Goal: Information Seeking & Learning: Learn about a topic

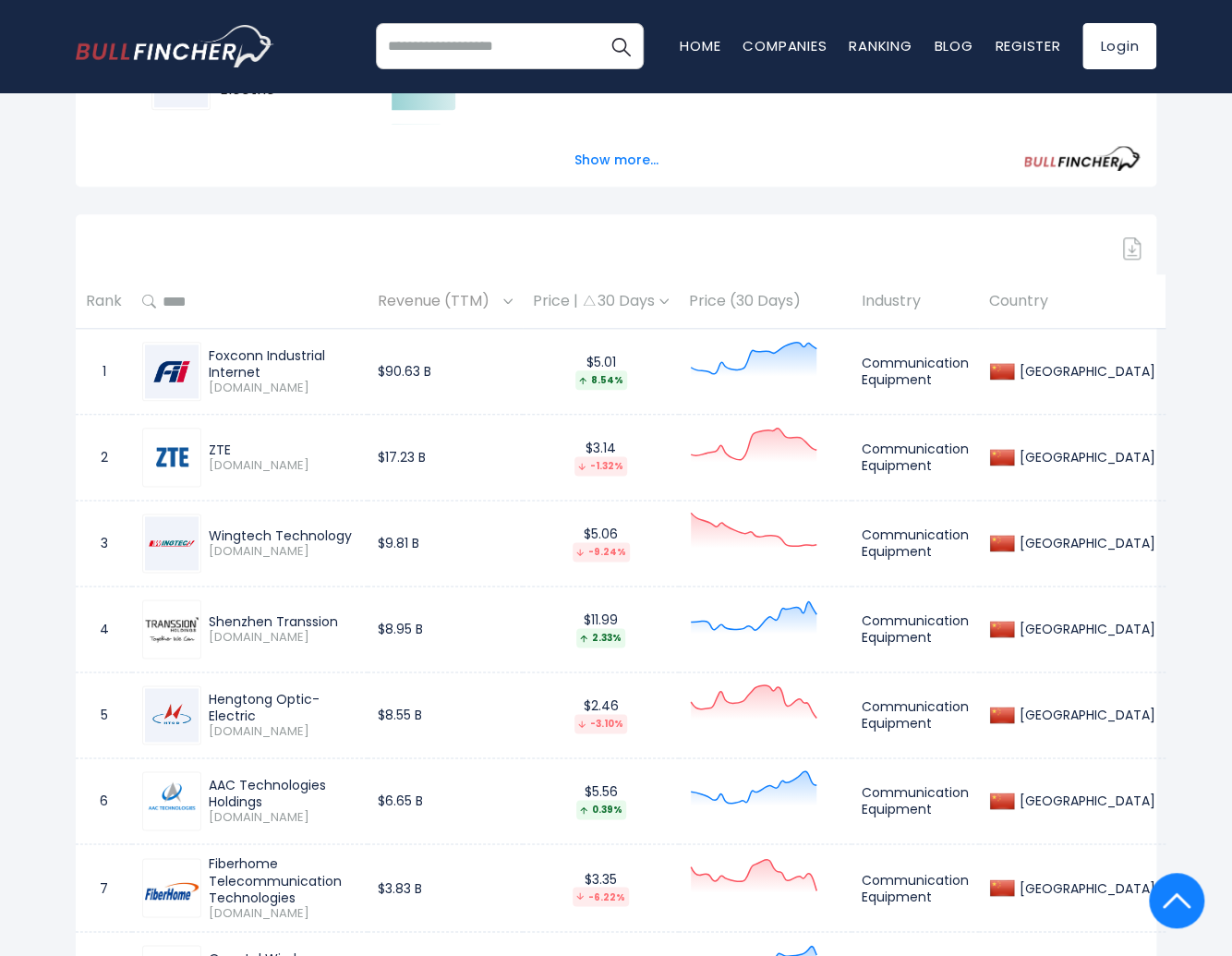
scroll to position [706, 0]
click at [357, 368] on div "Foxconn Industrial Internet" at bounding box center [283, 363] width 149 height 33
click at [291, 367] on div "Foxconn Industrial Internet" at bounding box center [283, 363] width 149 height 33
click at [256, 358] on div "Foxconn Industrial Internet" at bounding box center [283, 363] width 149 height 33
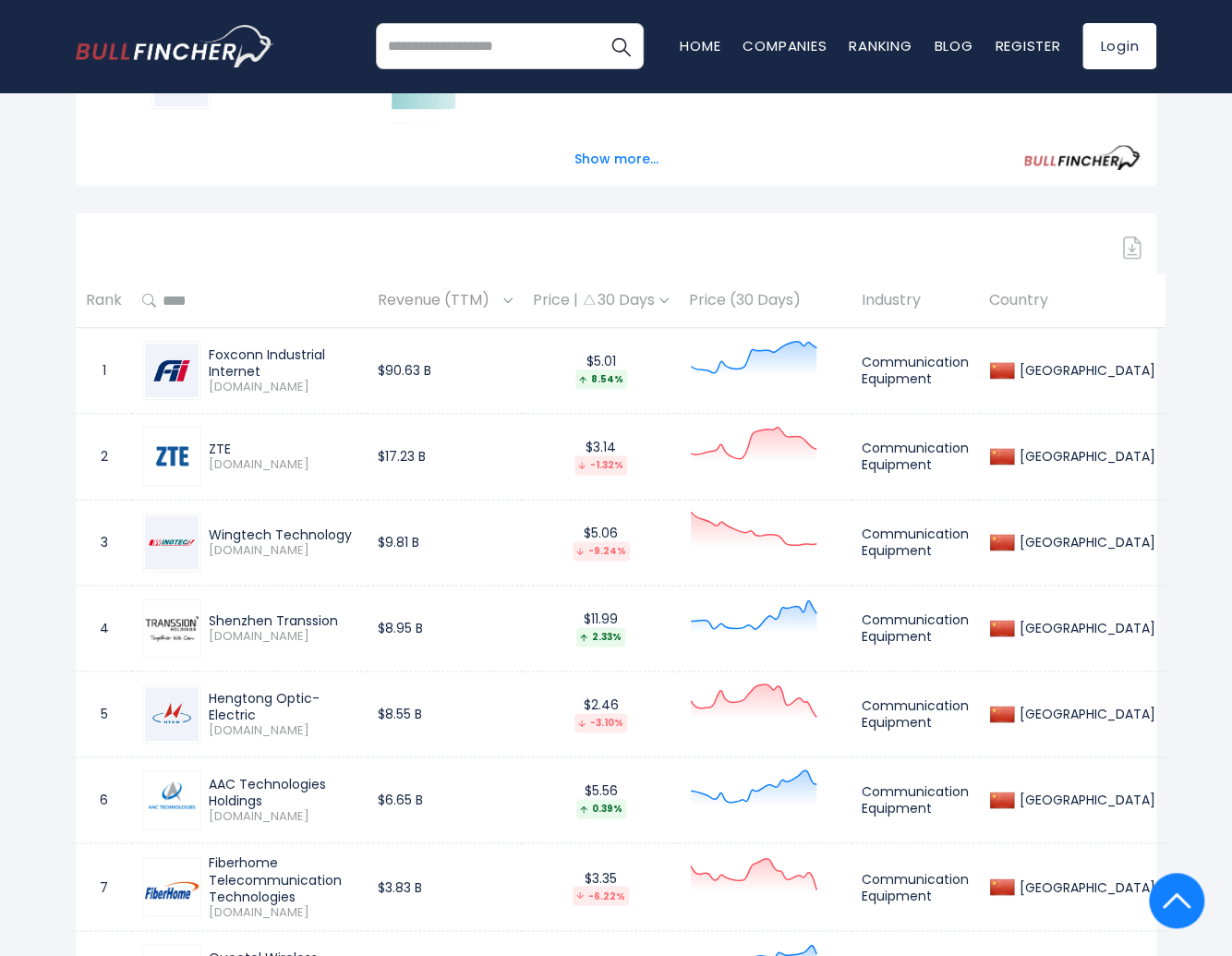
click at [256, 358] on div "Foxconn Industrial Internet" at bounding box center [283, 363] width 149 height 33
copy div "Foxconn Industrial Internet"
click at [323, 431] on div "ZTE [DOMAIN_NAME]" at bounding box center [249, 456] width 215 height 59
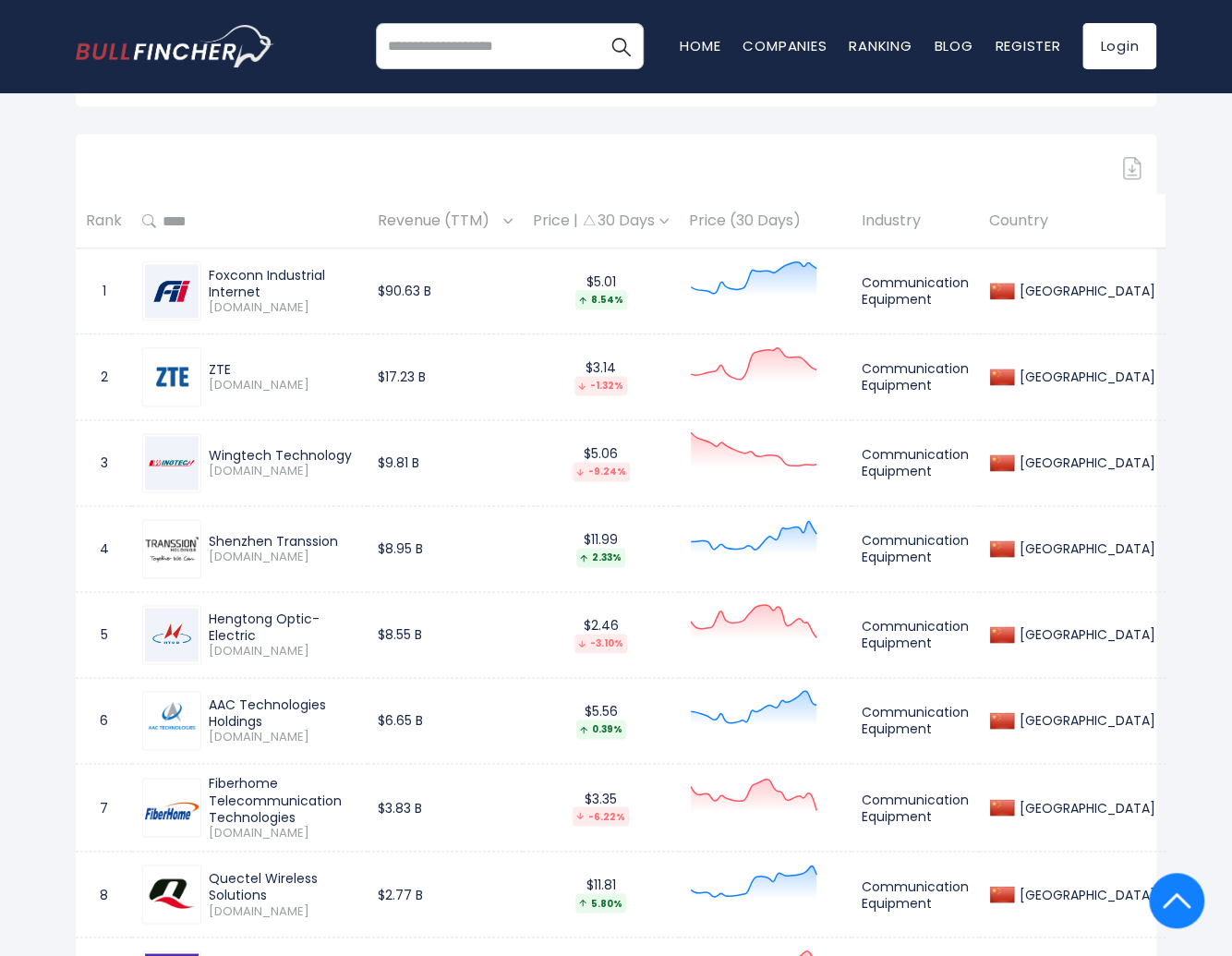
scroll to position [787, 0]
drag, startPoint x: 209, startPoint y: 456, endPoint x: 454, endPoint y: 416, distance: 248.2
click at [357, 450] on div "Wingtech Technology" at bounding box center [283, 454] width 149 height 16
copy div "Wingtech Technology"
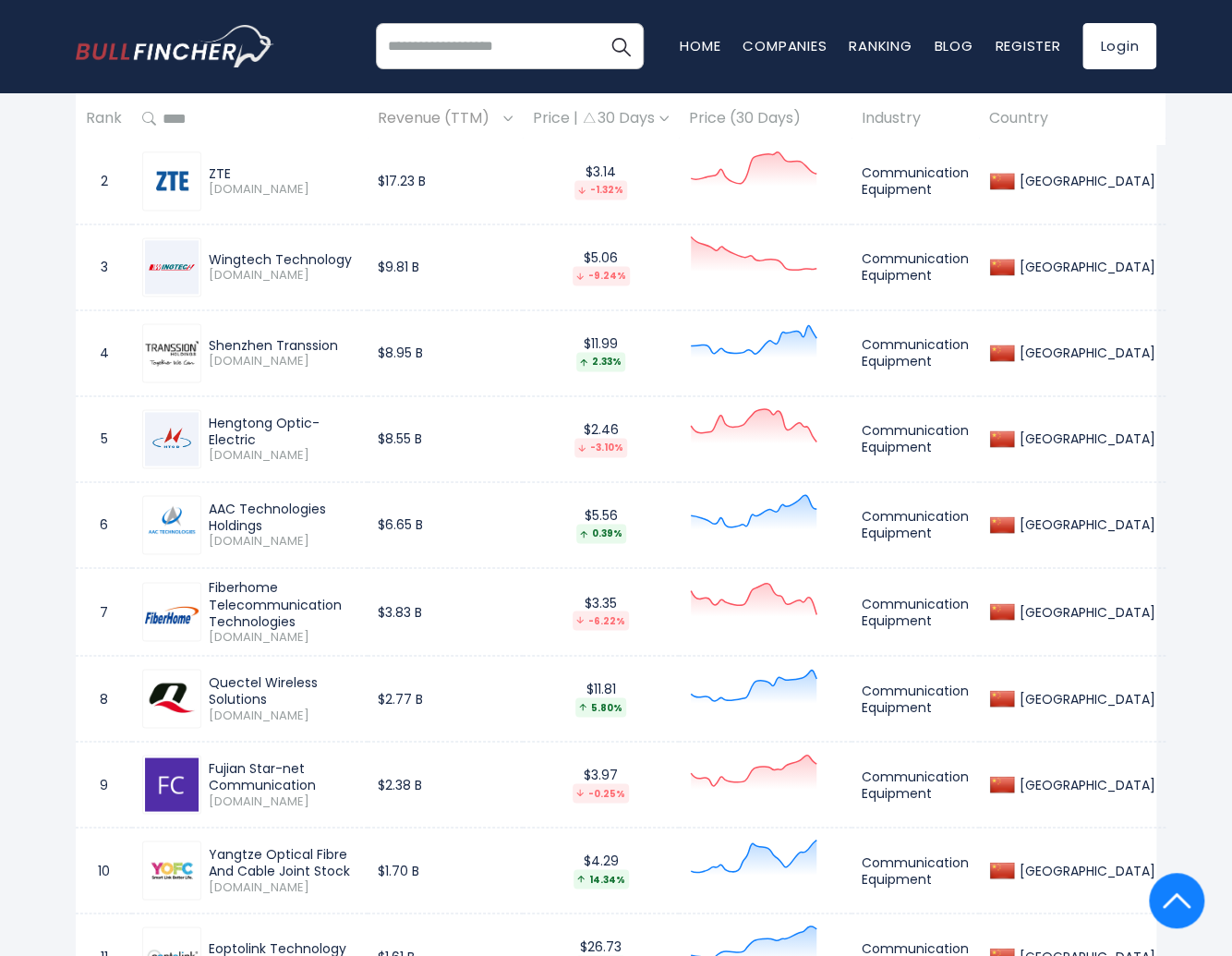
scroll to position [1015, 0]
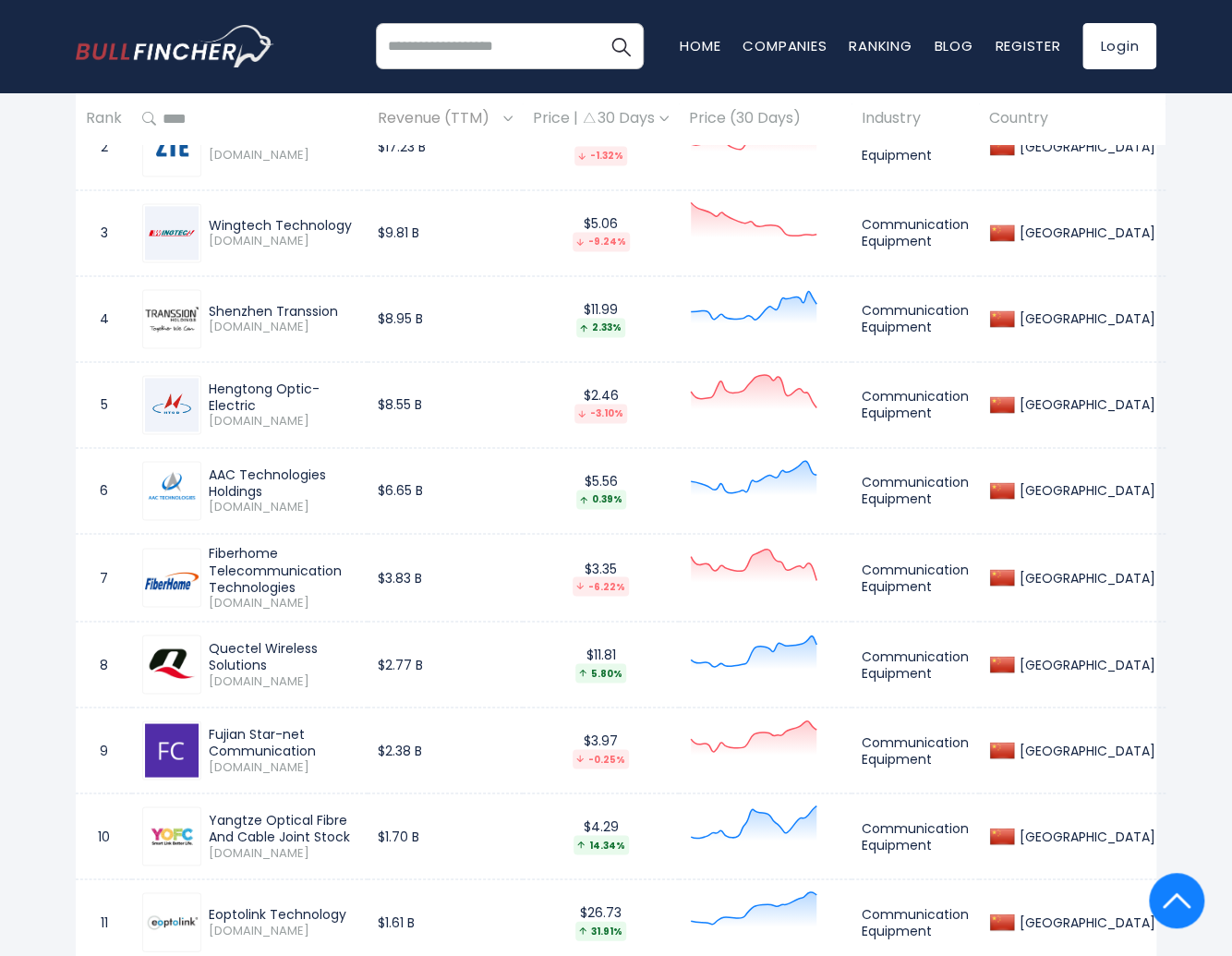
drag, startPoint x: 211, startPoint y: 559, endPoint x: 332, endPoint y: 568, distance: 121.3
click at [332, 568] on div "Fiberhome Telecommunication Technologies" at bounding box center [283, 568] width 149 height 50
click at [332, 569] on div "Fiberhome Telecommunication Technologies" at bounding box center [283, 568] width 149 height 50
drag, startPoint x: 308, startPoint y: 574, endPoint x: 200, endPoint y: 559, distance: 109.0
click at [200, 559] on div "Fiberhome Telecommunication Technologies [DOMAIN_NAME]" at bounding box center [249, 576] width 215 height 66
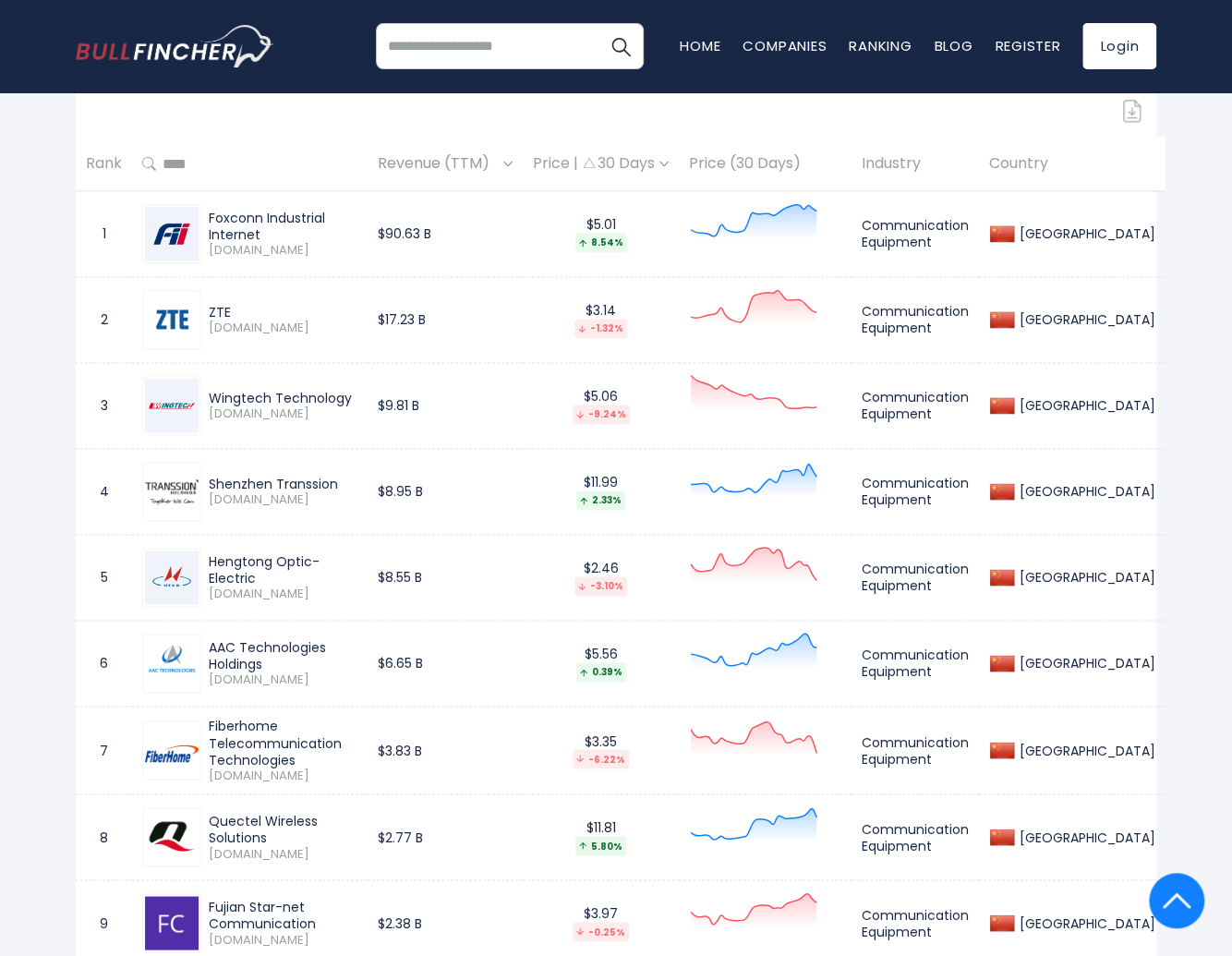
scroll to position [824, 0]
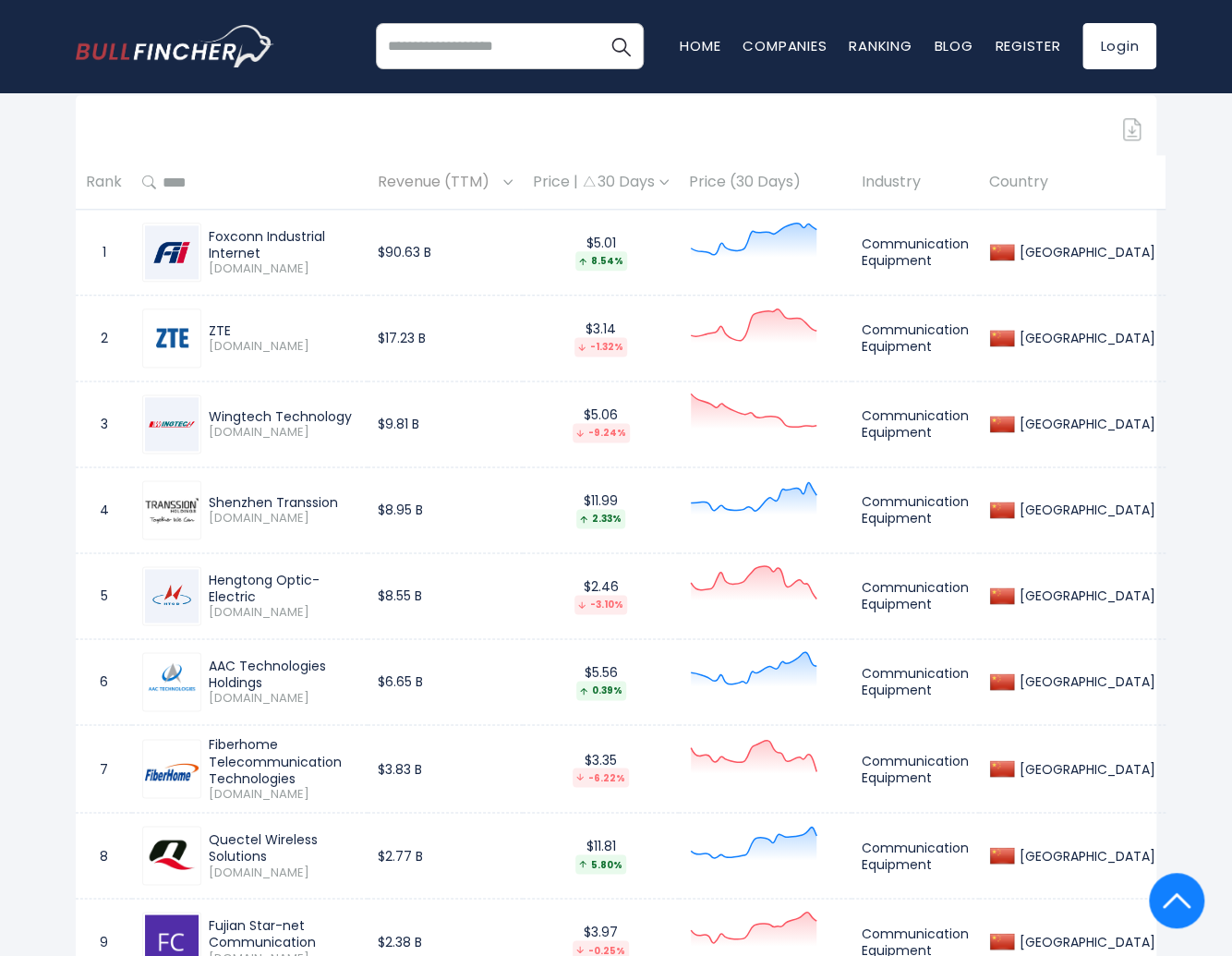
click at [523, 421] on td "$9.81 B" at bounding box center [445, 425] width 155 height 86
click at [658, 188] on div "Price | 30 Days" at bounding box center [601, 182] width 136 height 19
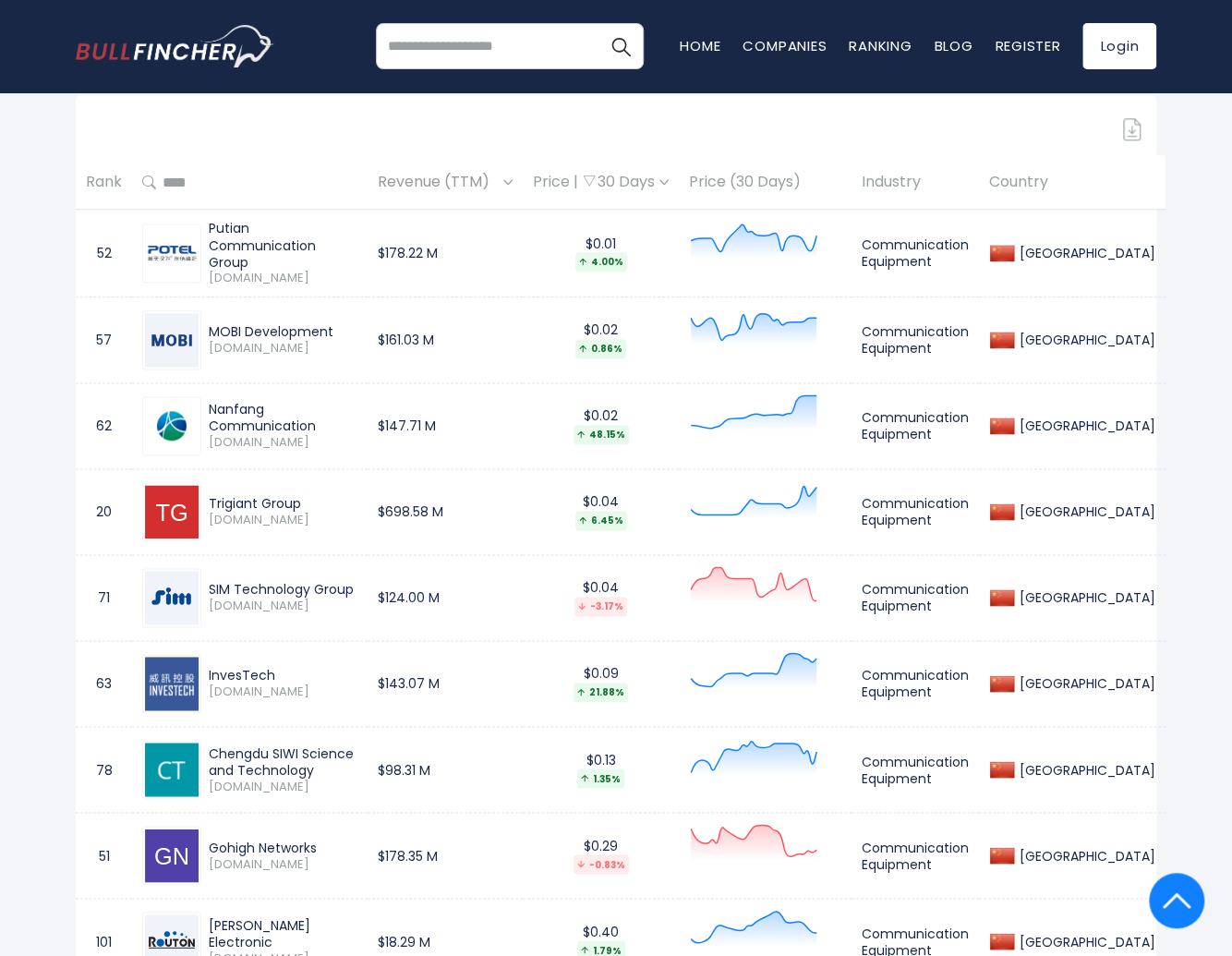
click at [596, 185] on img at bounding box center [589, 181] width 13 height 11
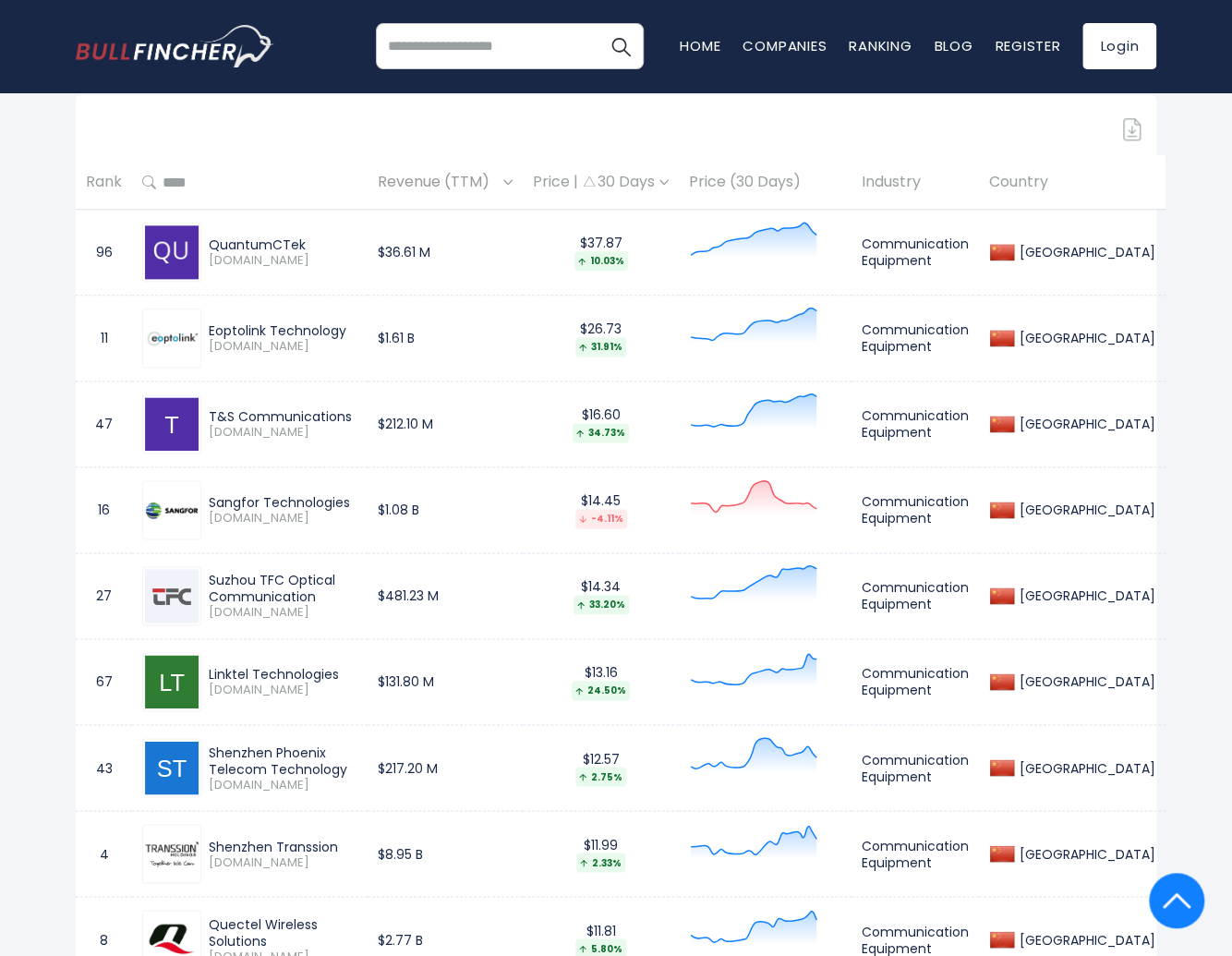
click at [745, 182] on th "Price (30 Days)" at bounding box center [765, 182] width 172 height 54
click at [668, 179] on img at bounding box center [665, 182] width 10 height 6
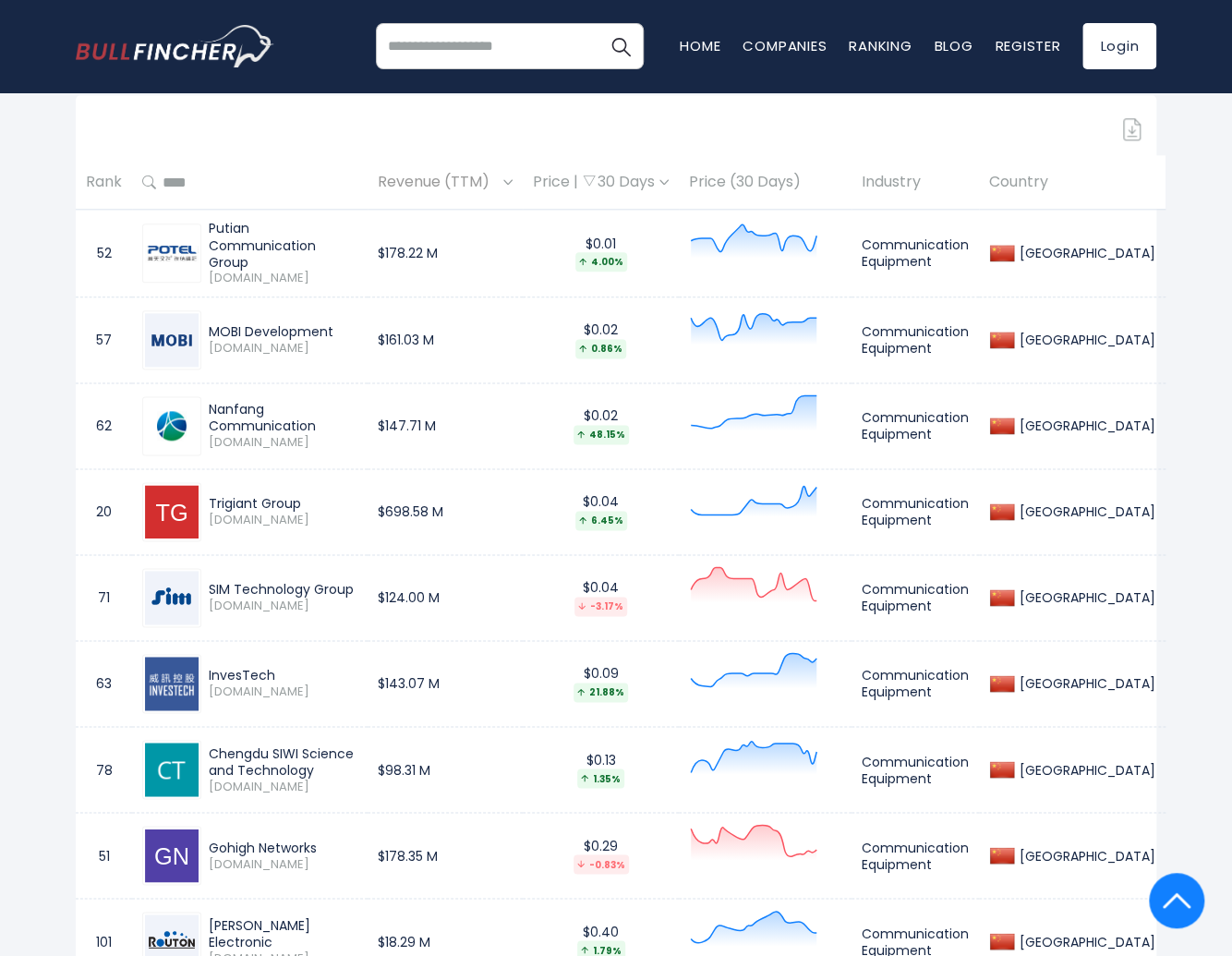
click at [668, 181] on img at bounding box center [665, 182] width 10 height 6
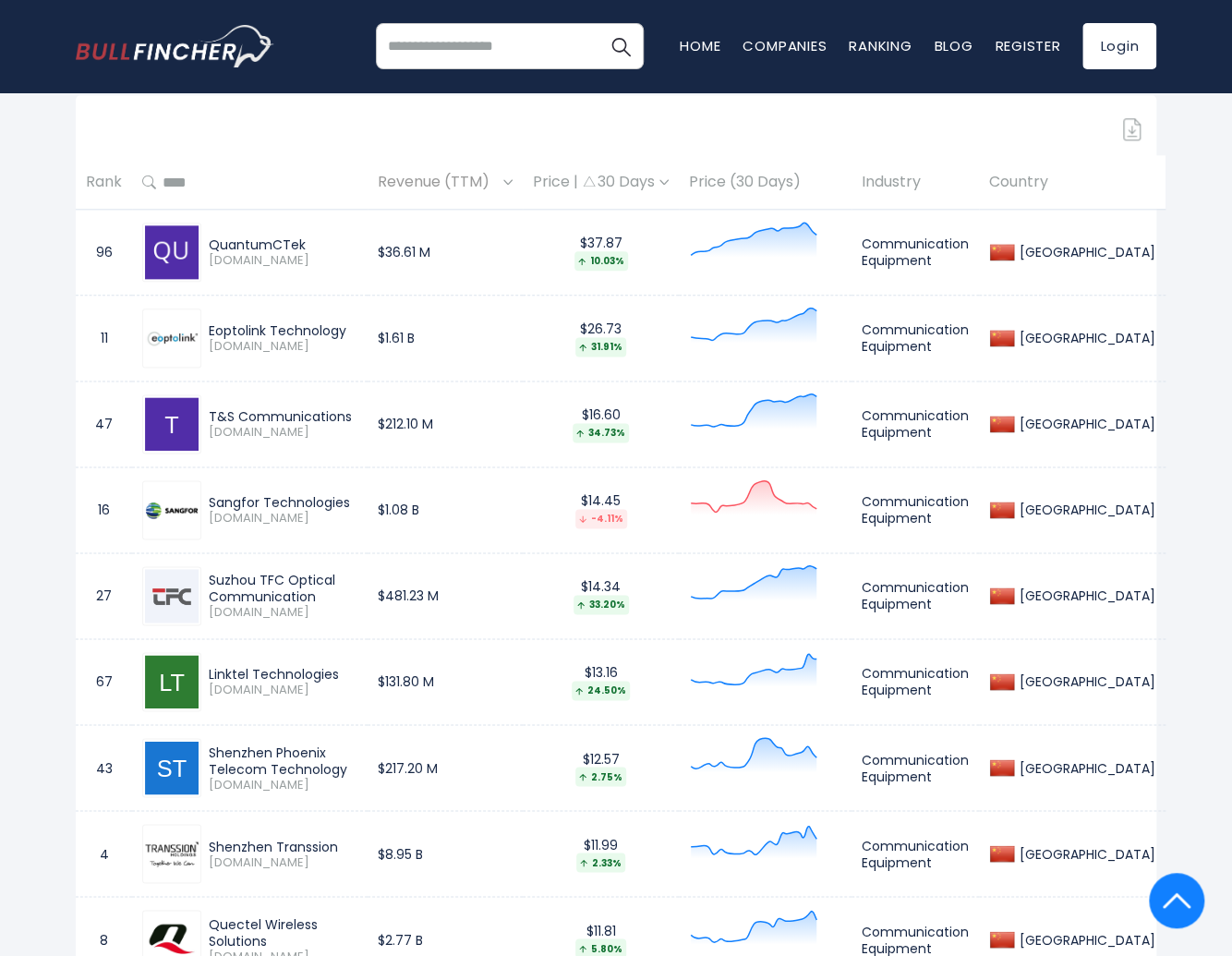
click at [668, 189] on div "Price | 30 Days" at bounding box center [601, 182] width 136 height 19
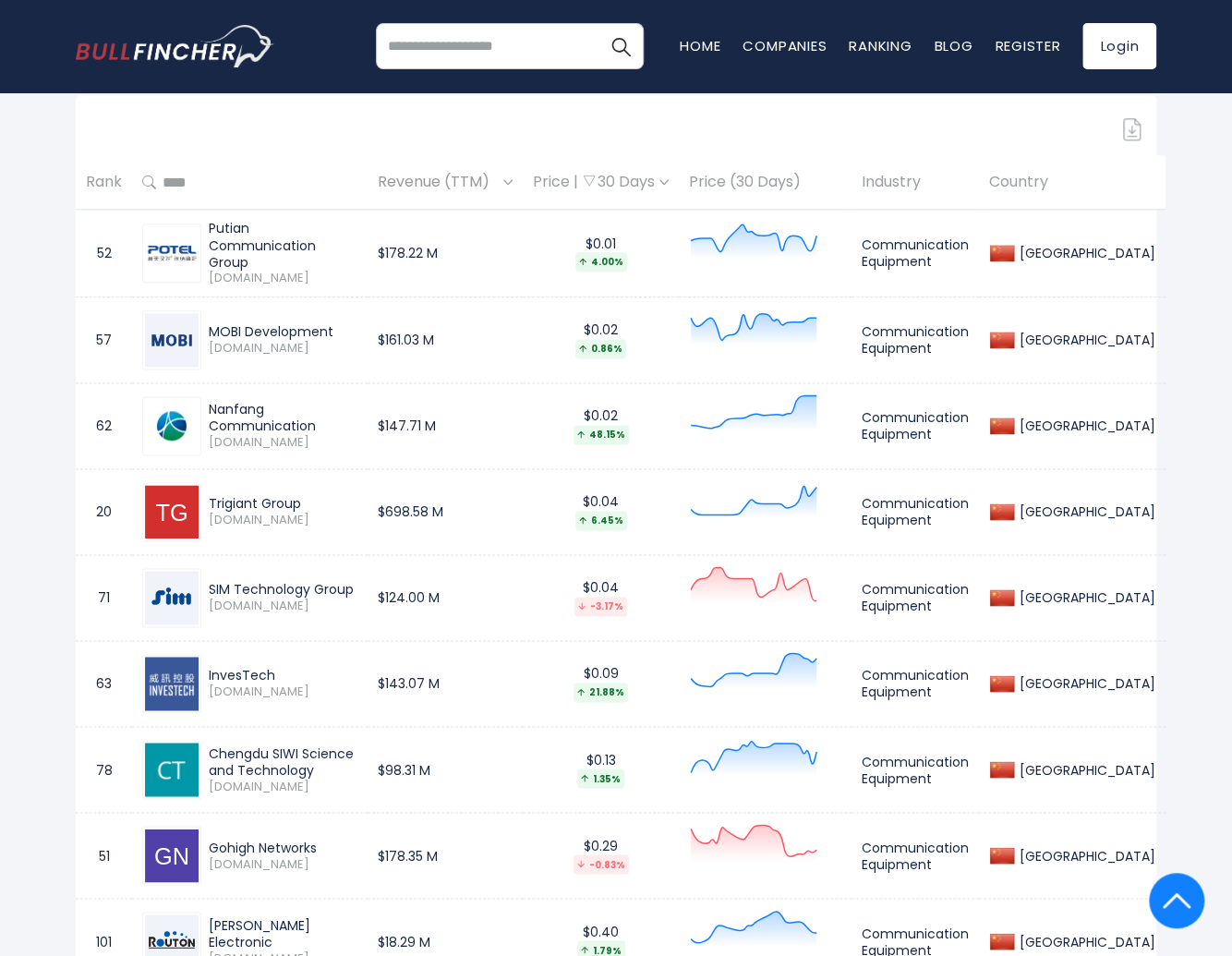
click at [664, 195] on th "Price | 30 Days" at bounding box center [601, 182] width 156 height 54
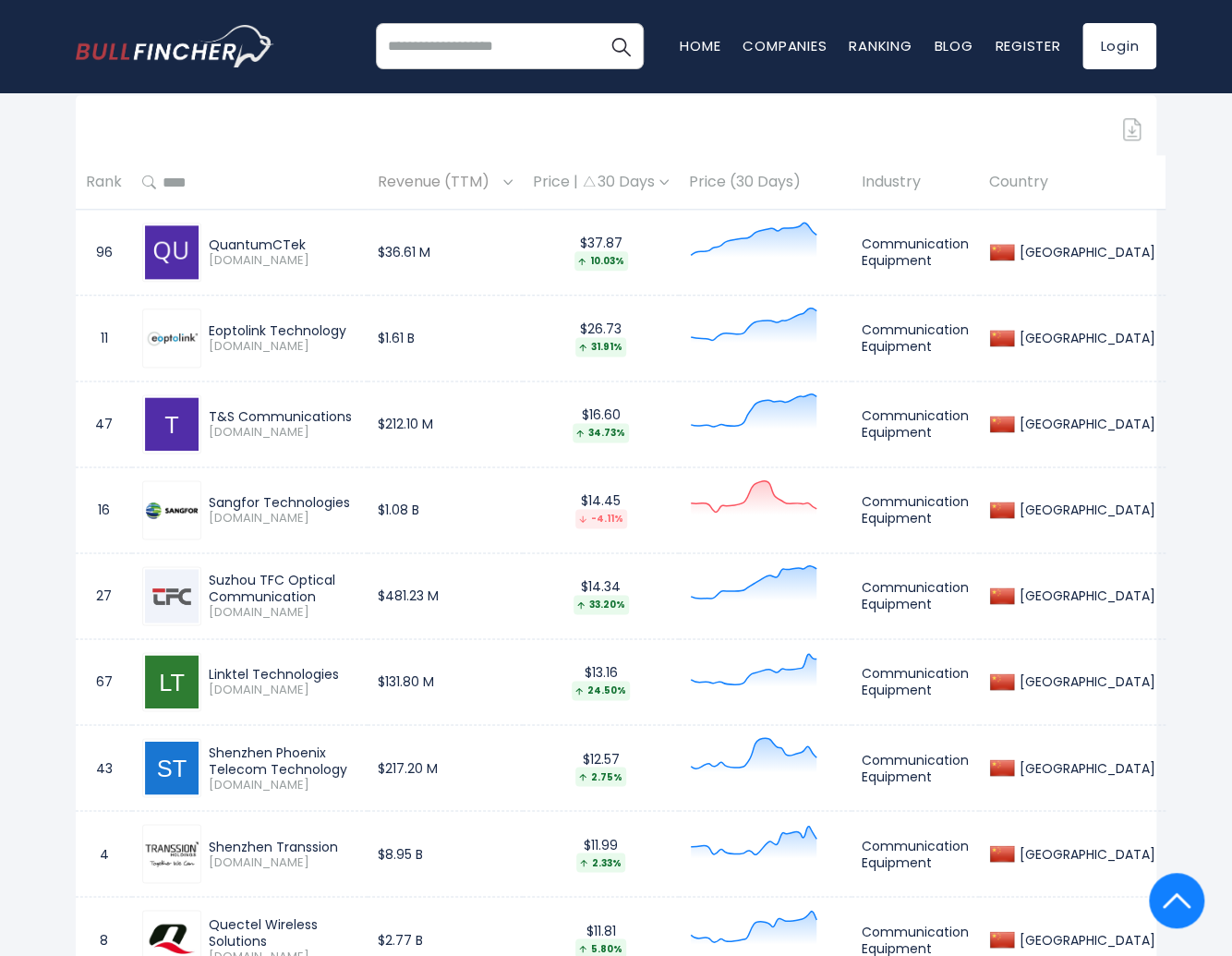
click at [622, 190] on div "Price | 30 Days" at bounding box center [601, 182] width 136 height 19
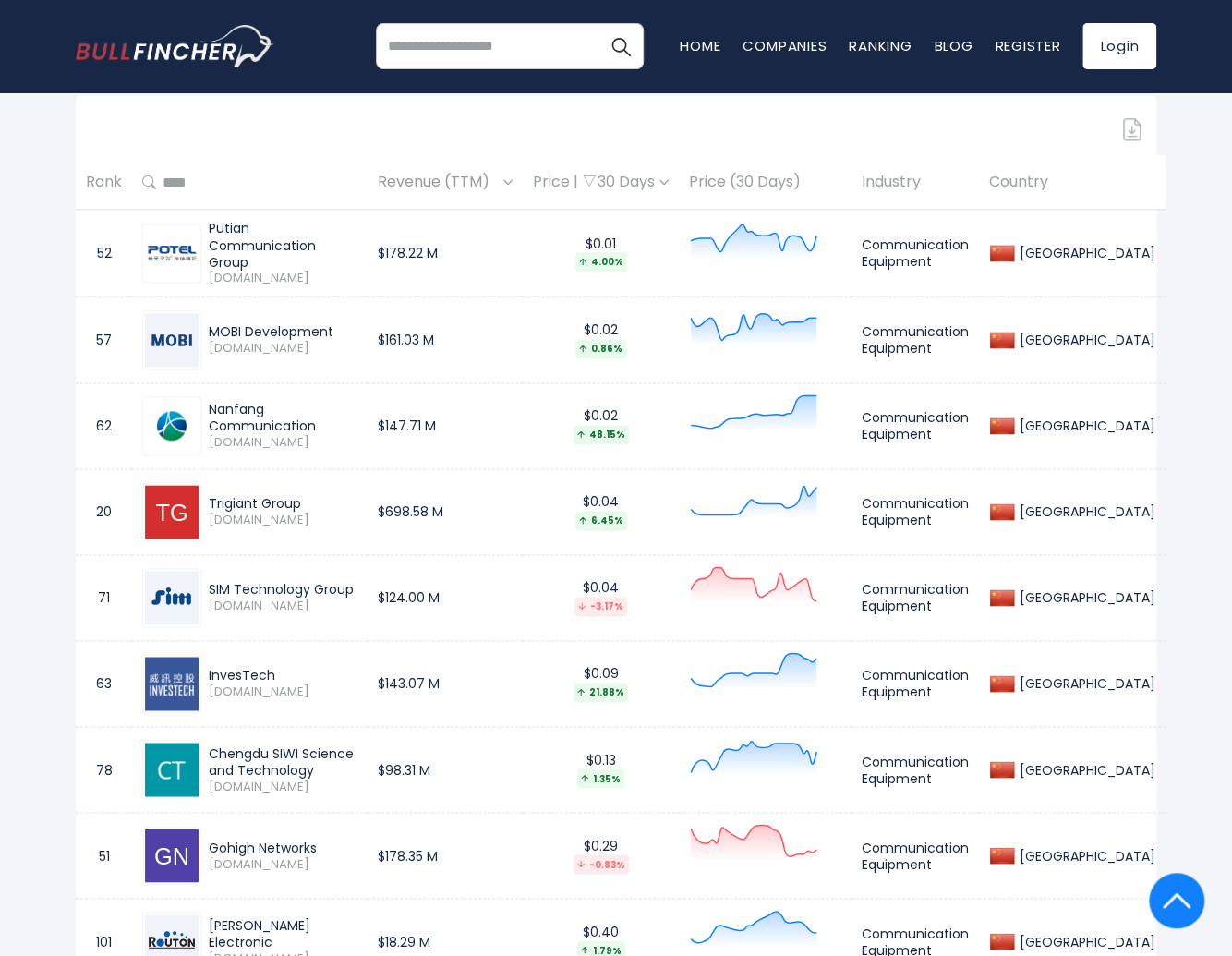
click at [622, 190] on div "Price | 30 Days" at bounding box center [601, 182] width 136 height 19
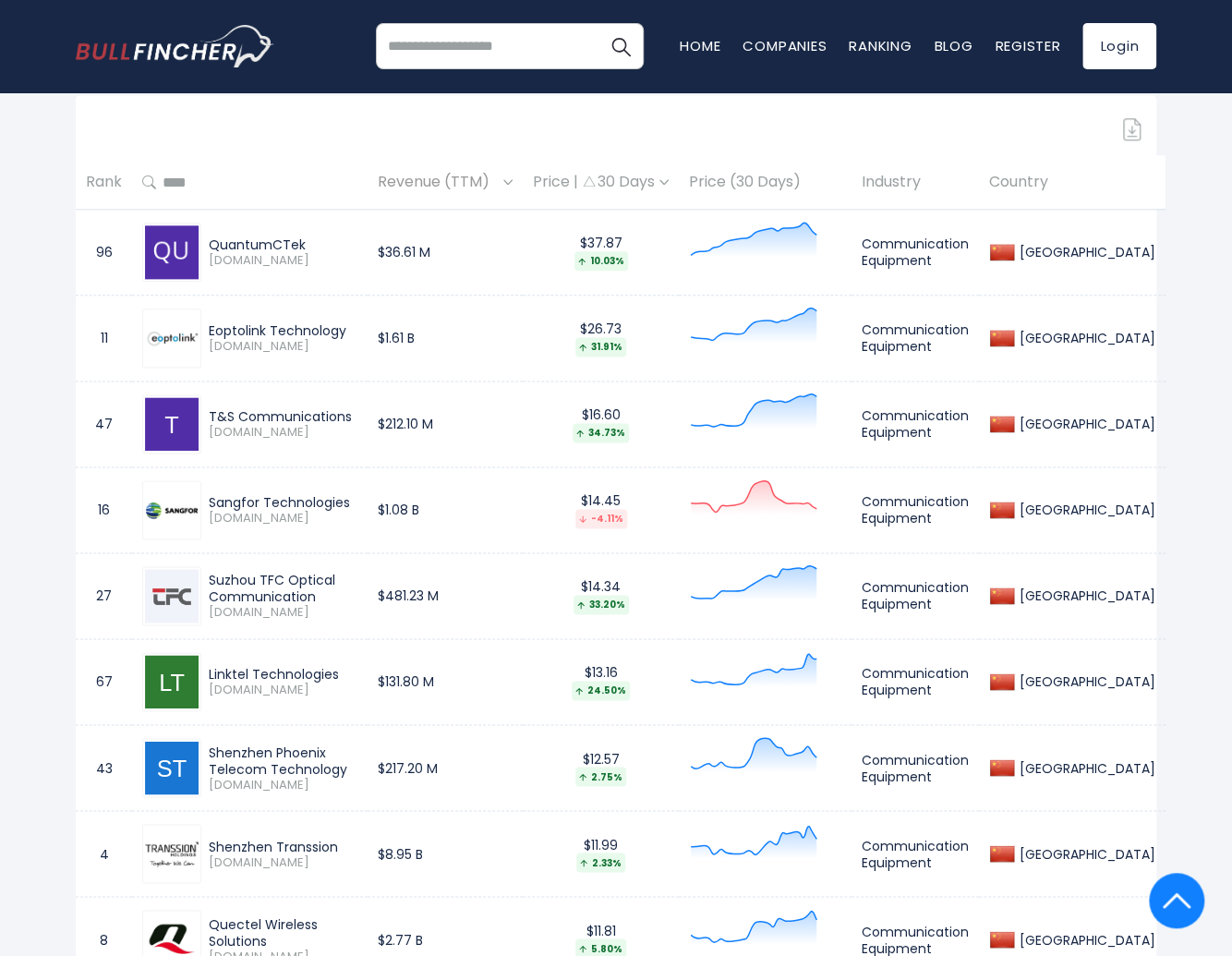
click at [668, 189] on div "Price | 30 Days" at bounding box center [601, 182] width 136 height 19
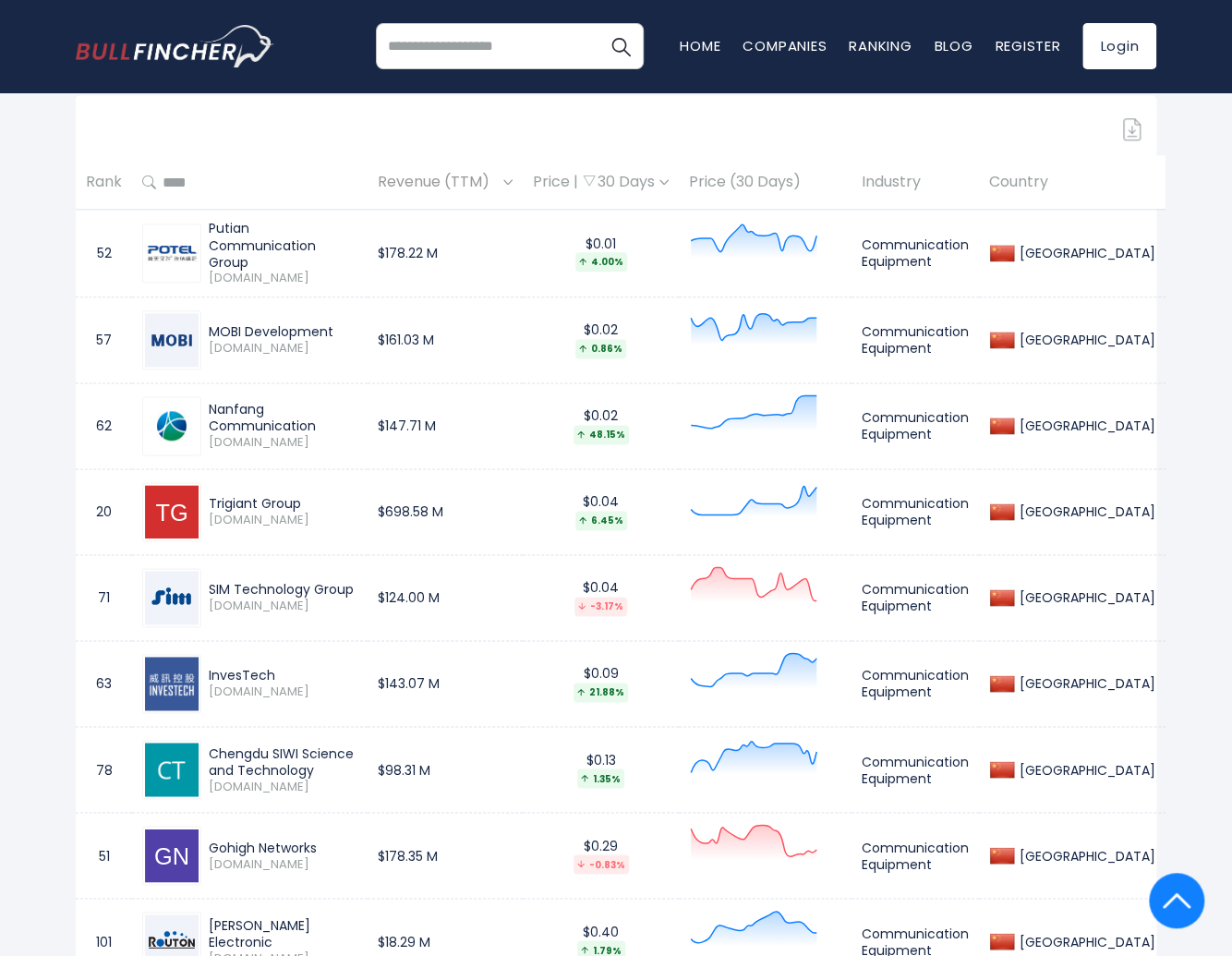
click at [457, 179] on span "Revenue (TTM)" at bounding box center [438, 183] width 121 height 29
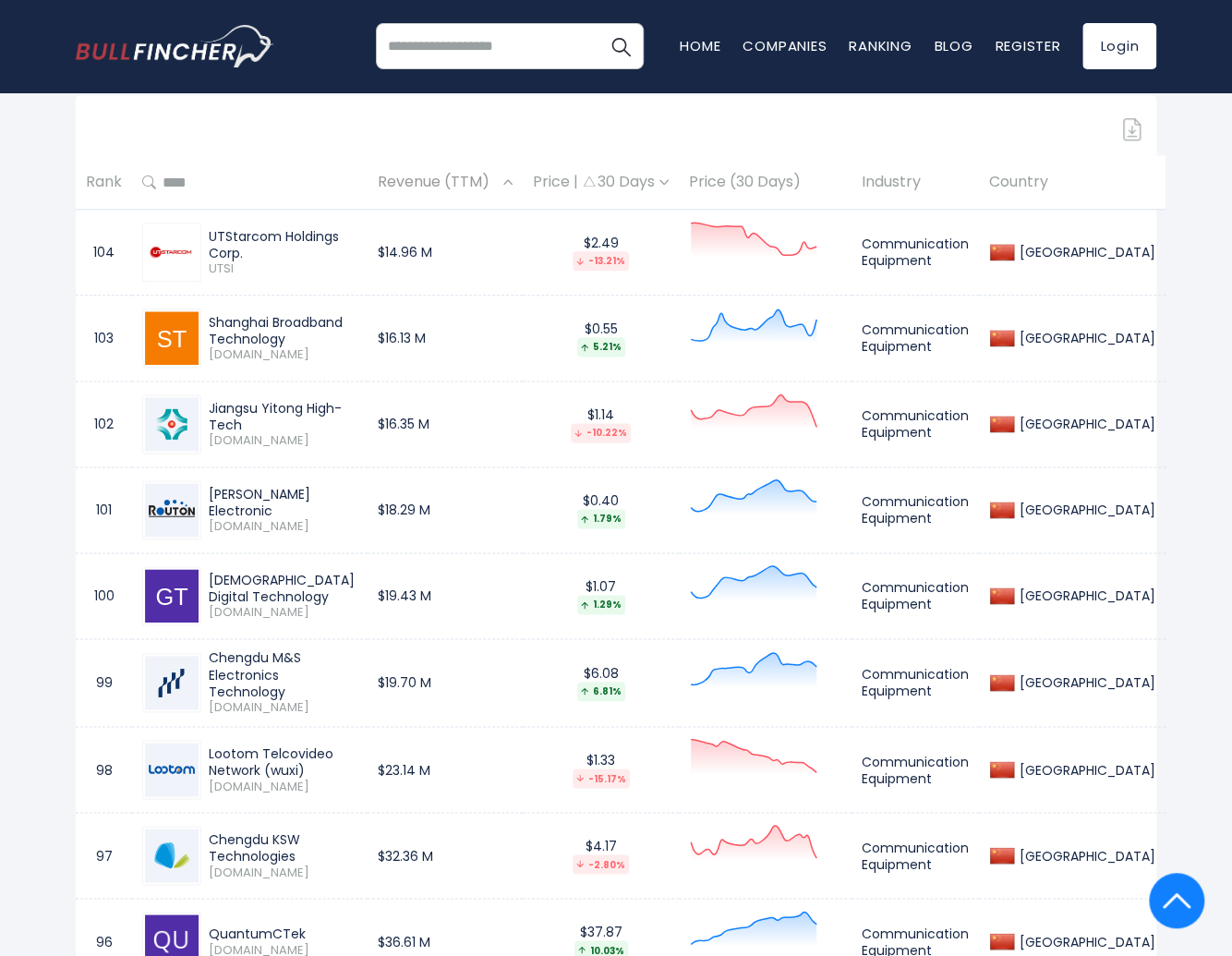
click at [457, 179] on span "Revenue (TTM)" at bounding box center [438, 183] width 121 height 29
